Goal: Browse casually: Explore the website without a specific task or goal

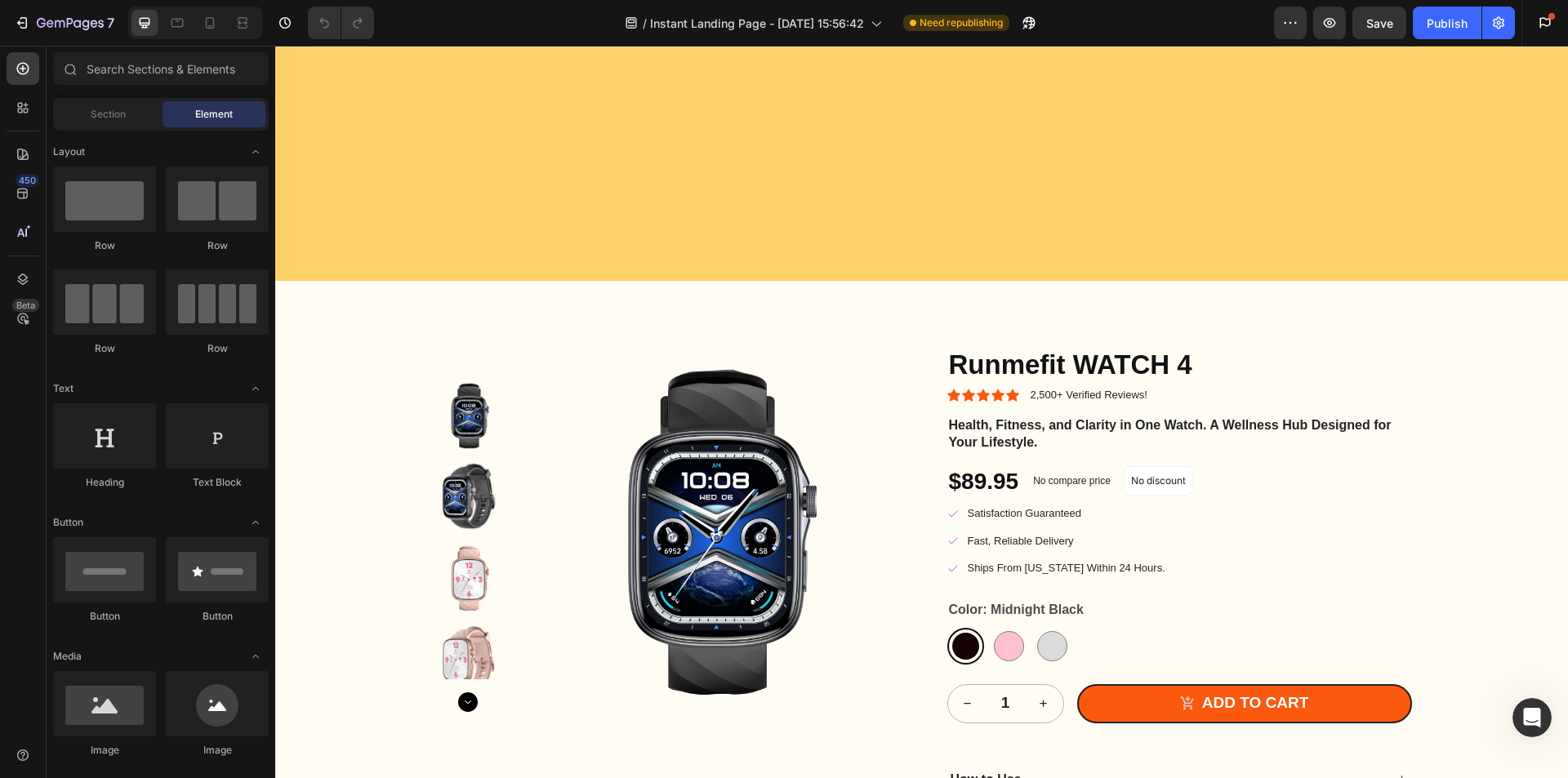
scroll to position [4162, 0]
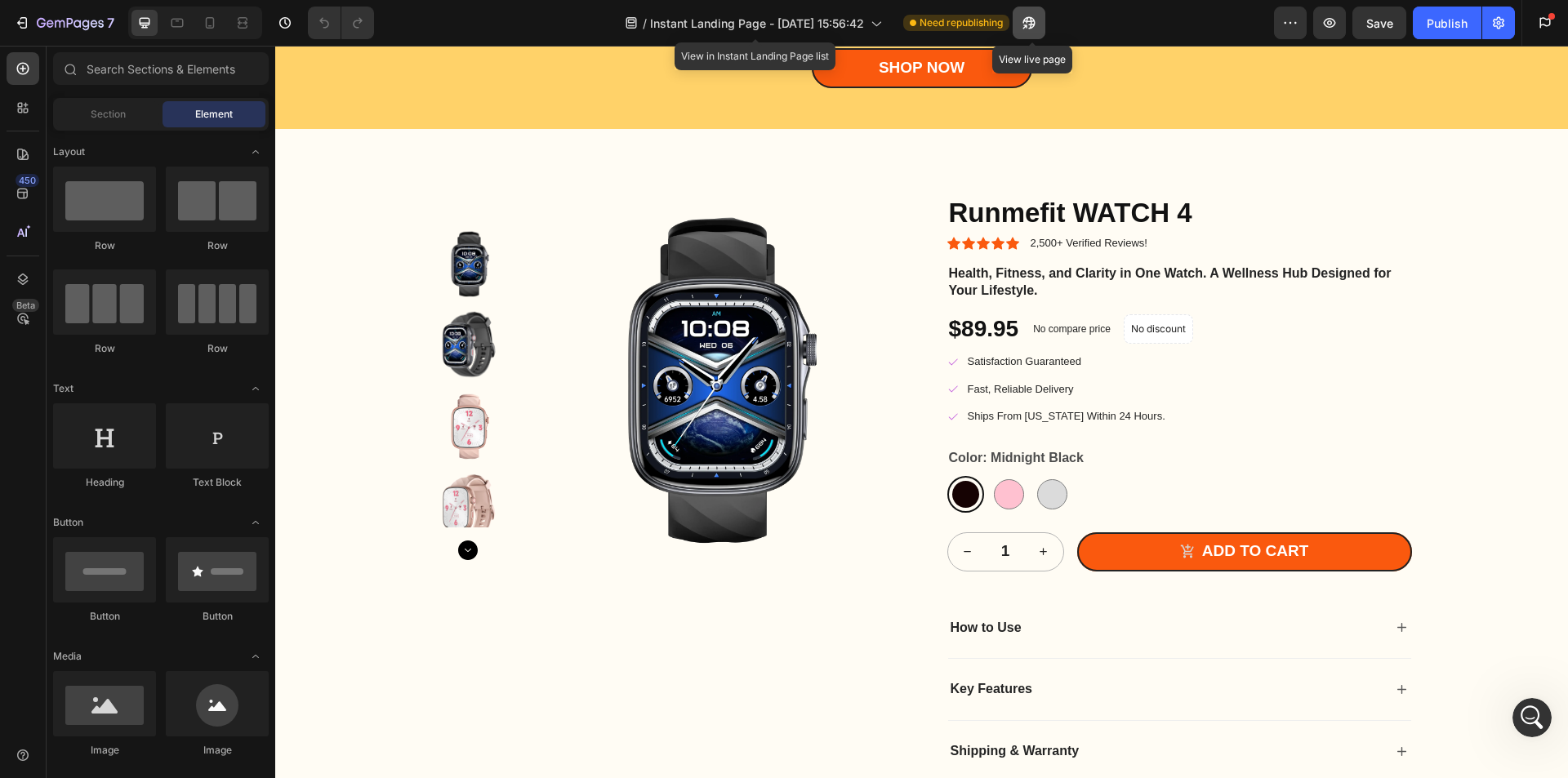
click at [1041, 25] on button "button" at bounding box center [1028, 22] width 32 height 32
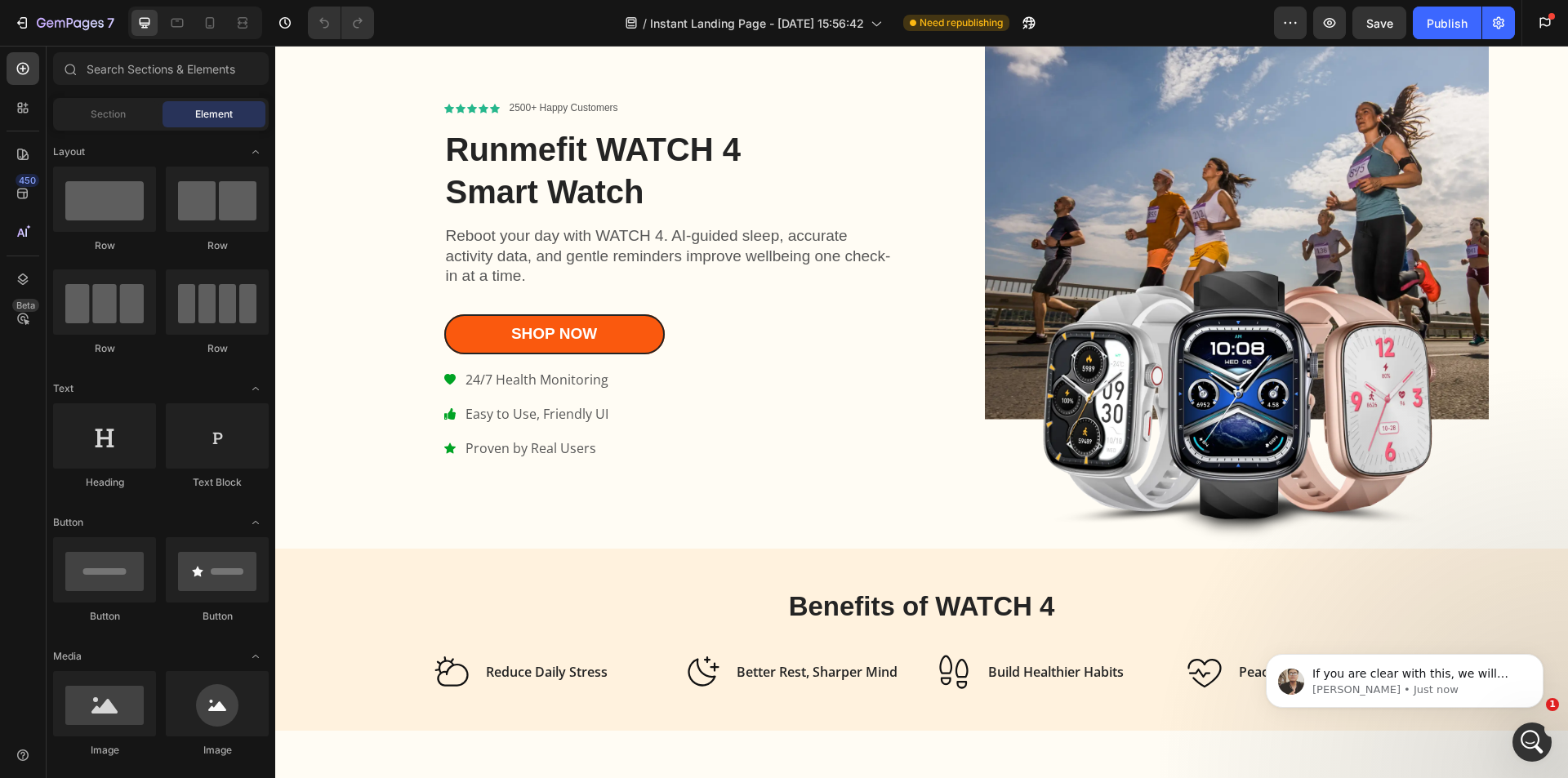
scroll to position [0, 0]
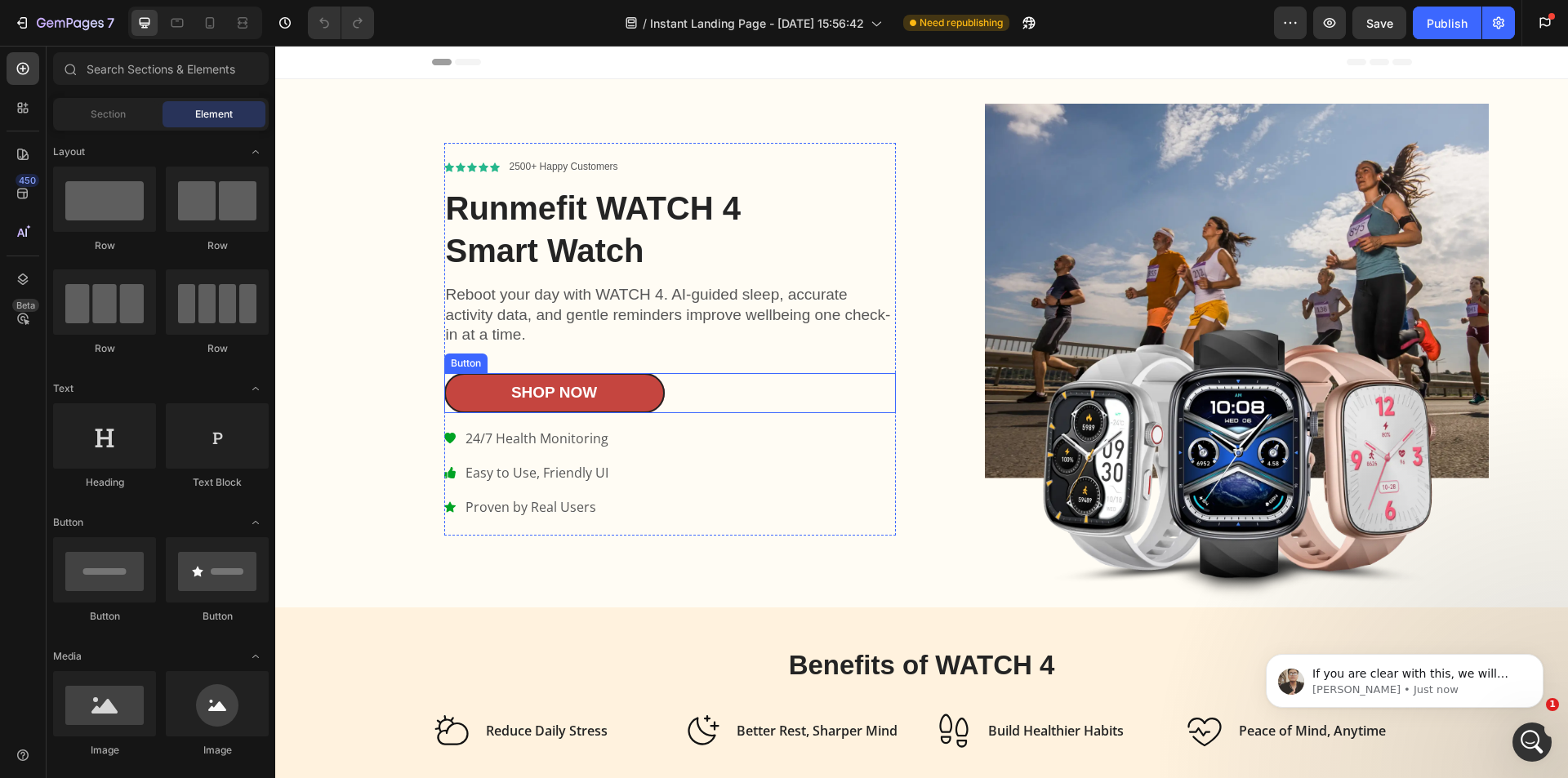
click at [477, 380] on link "Shop Now" at bounding box center [554, 392] width 220 height 40
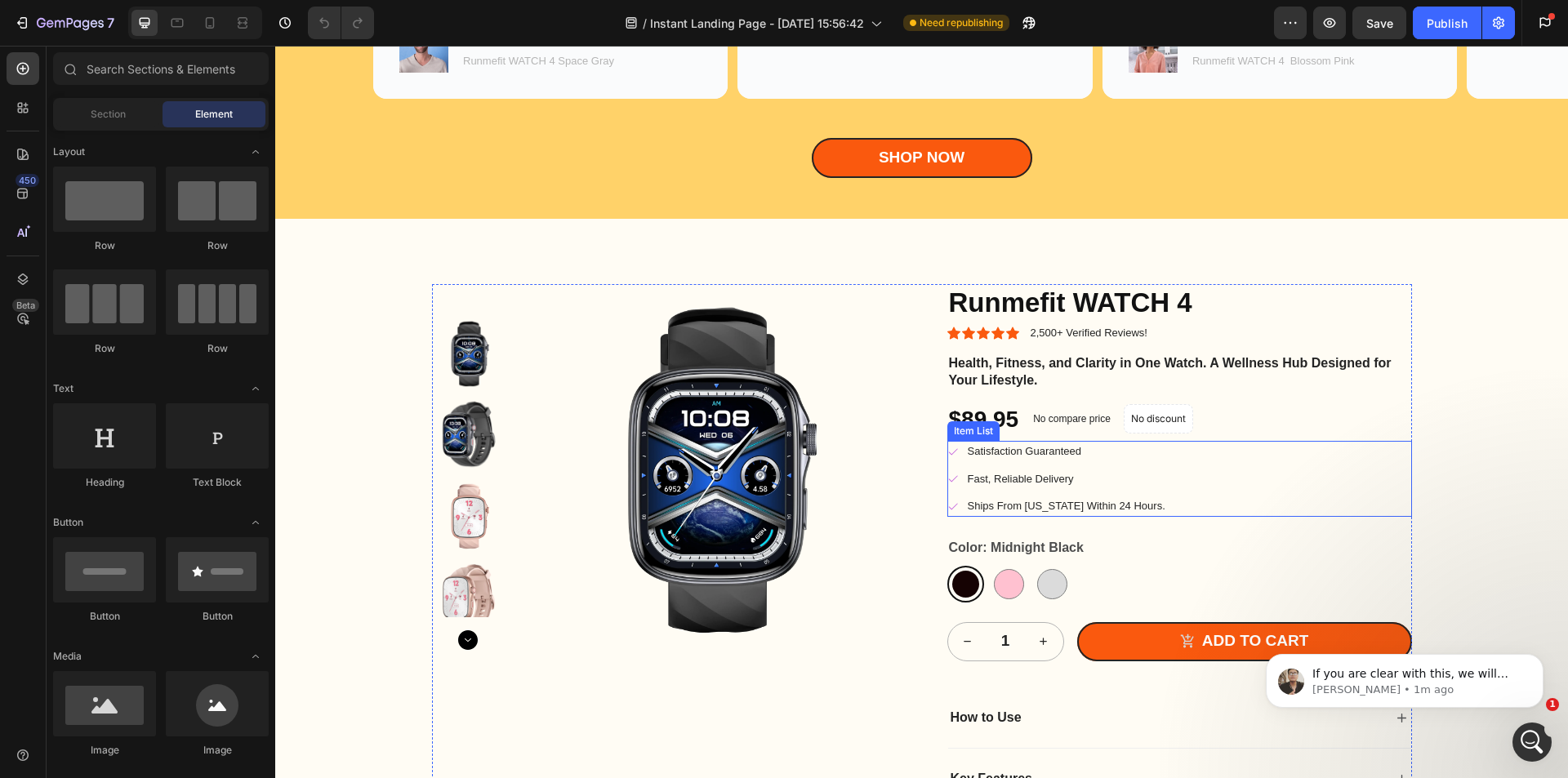
scroll to position [4244, 0]
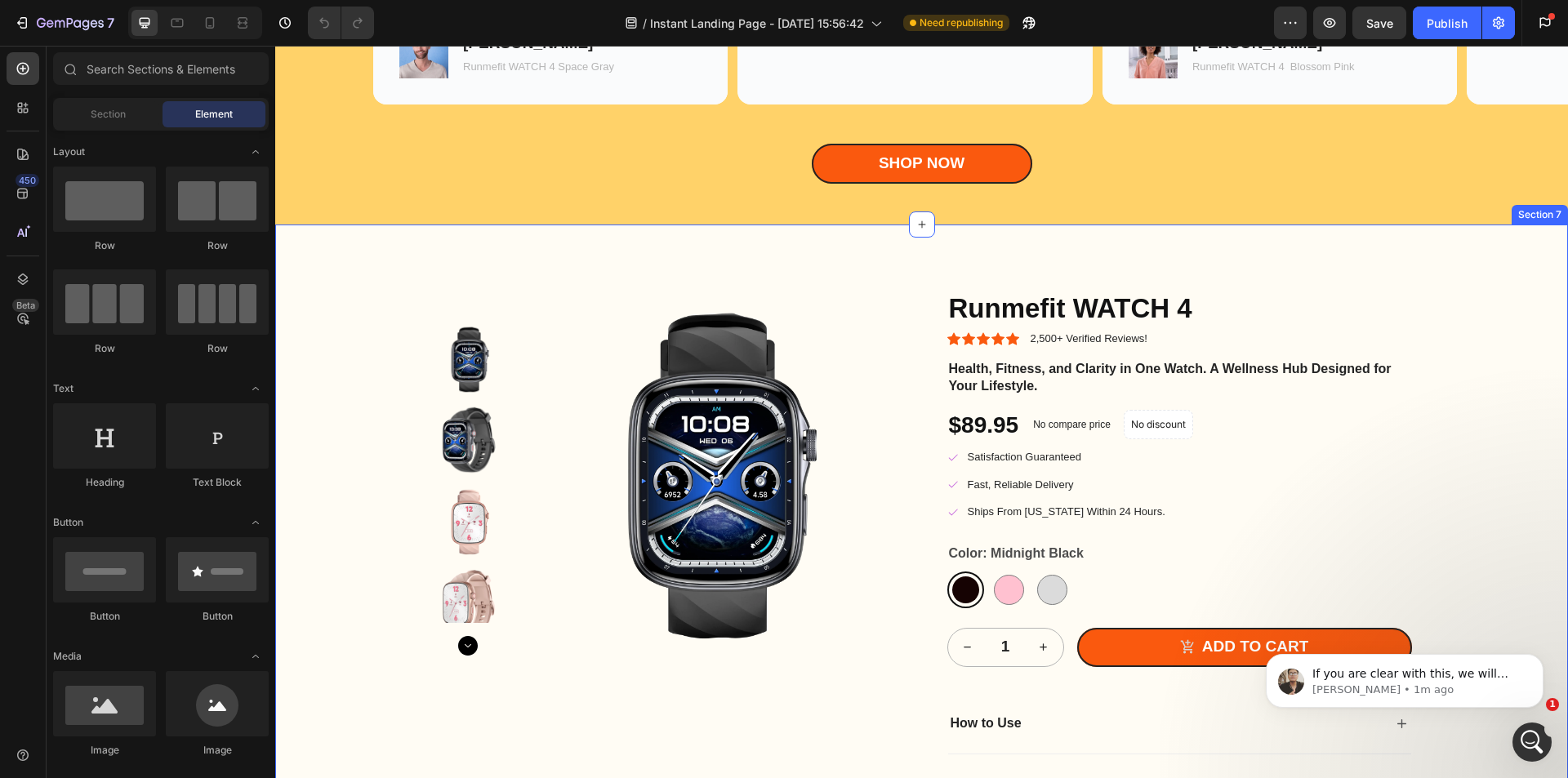
click at [857, 261] on div "Product Images Runmefit WATCH 4 Product Title Icon Icon Icon Icon Icon Icon Lis…" at bounding box center [921, 658] width 1293 height 867
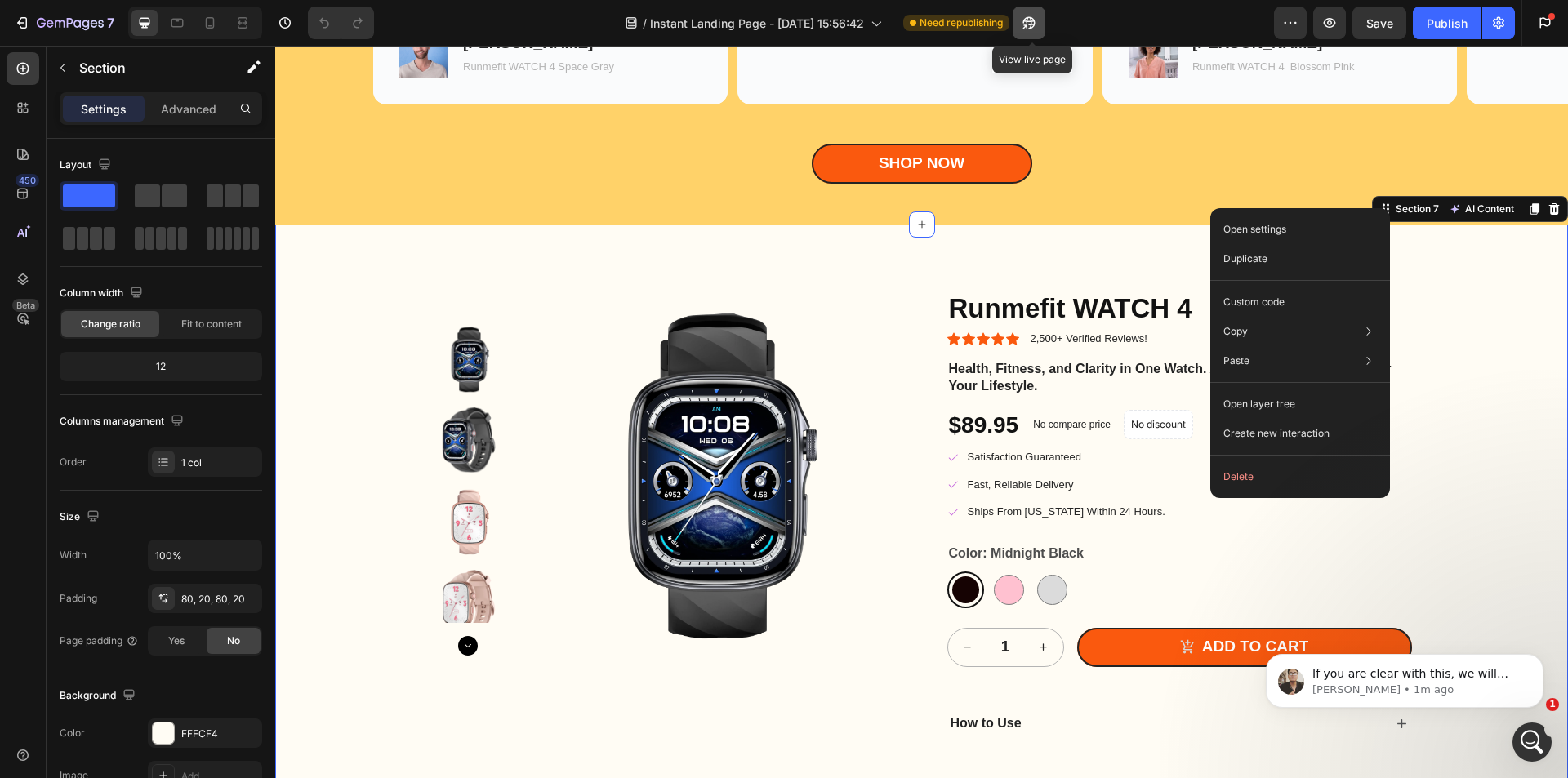
click at [1037, 16] on icon "button" at bounding box center [1029, 23] width 17 height 17
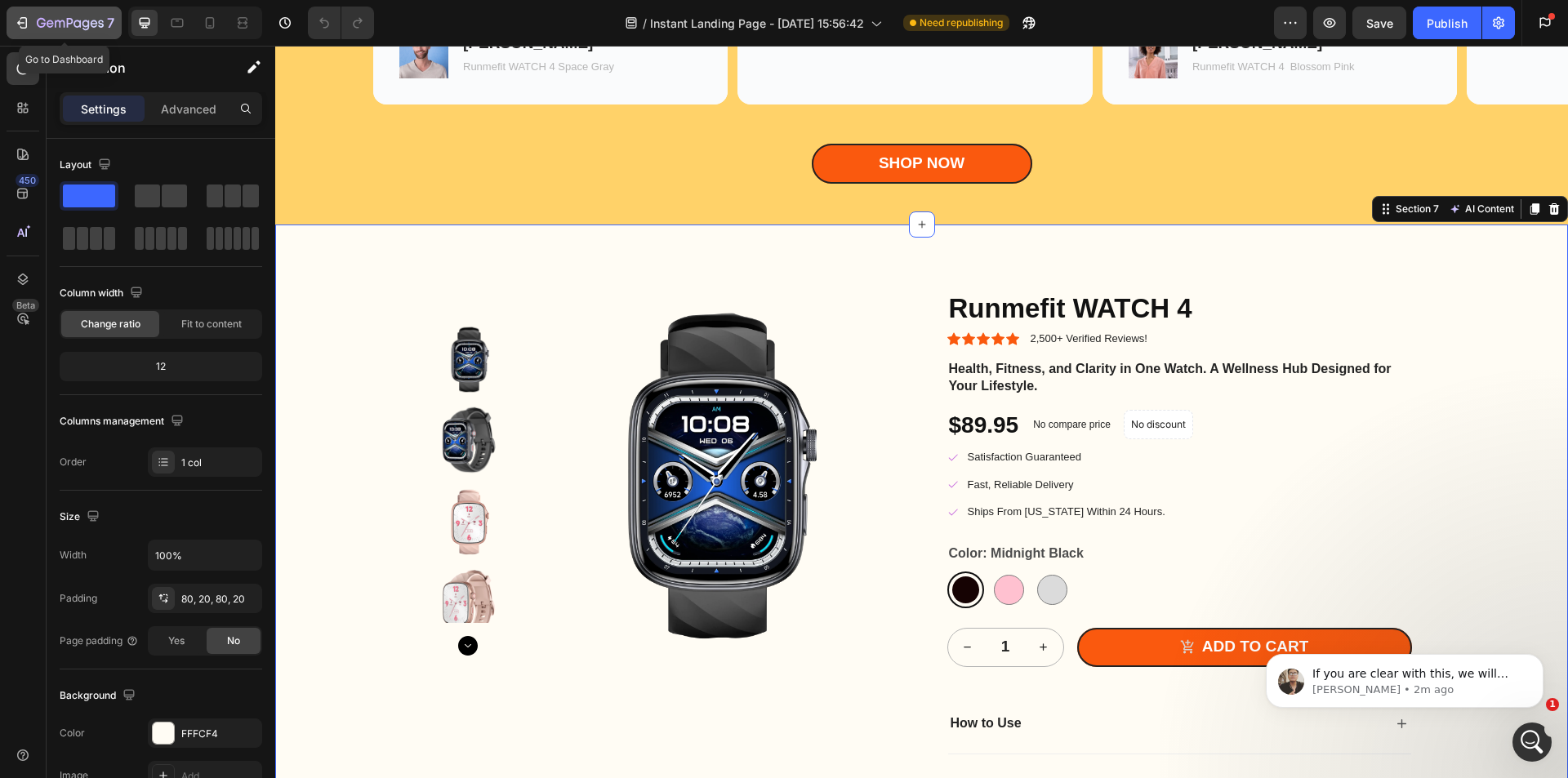
click at [72, 15] on div "7" at bounding box center [76, 22] width 77 height 19
